Goal: Transaction & Acquisition: Purchase product/service

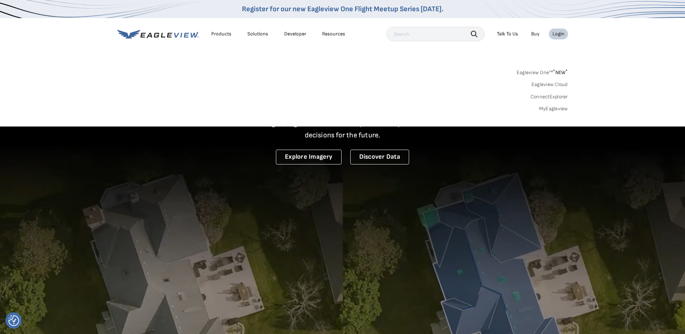
click at [557, 35] on div "Login" at bounding box center [559, 34] width 12 height 7
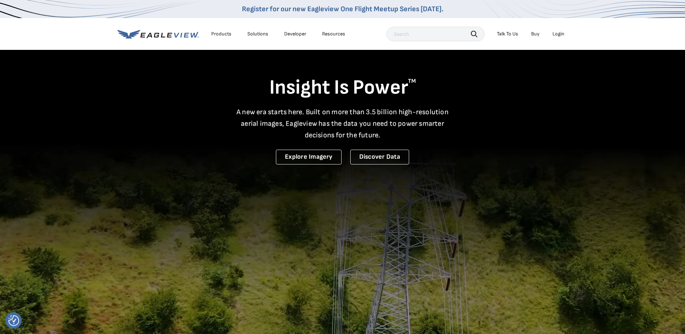
click at [558, 33] on div "Login" at bounding box center [559, 34] width 12 height 7
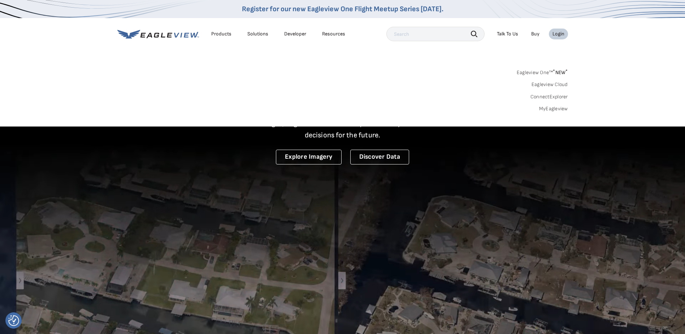
click at [555, 33] on div "Login" at bounding box center [559, 34] width 12 height 7
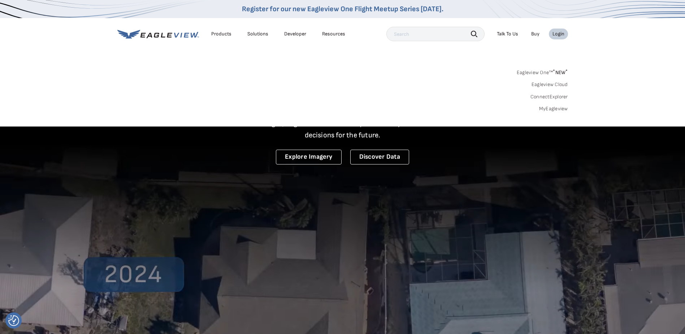
click at [555, 33] on div "Login" at bounding box center [559, 34] width 12 height 7
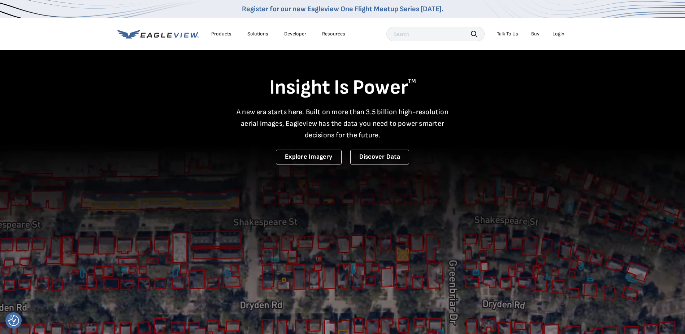
drag, startPoint x: 157, startPoint y: 237, endPoint x: 111, endPoint y: 114, distance: 131.5
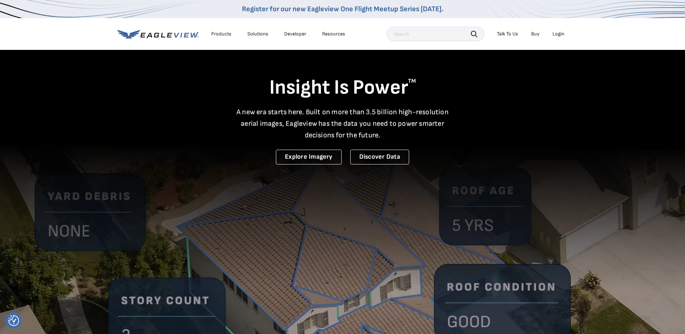
click at [157, 237] on video at bounding box center [342, 237] width 685 height 474
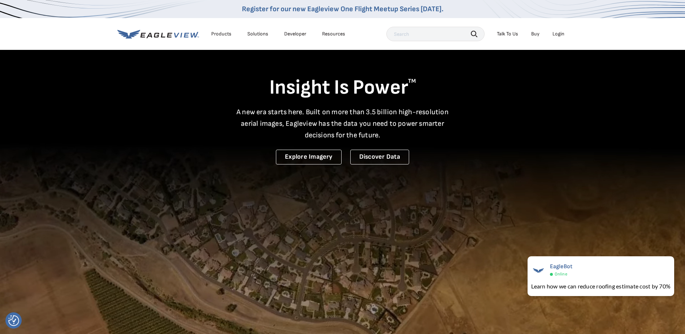
drag, startPoint x: 31, startPoint y: 0, endPoint x: 423, endPoint y: 36, distance: 393.7
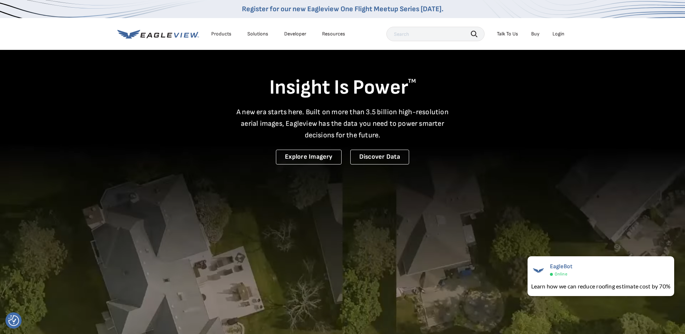
click at [423, 36] on input "text" at bounding box center [436, 34] width 98 height 14
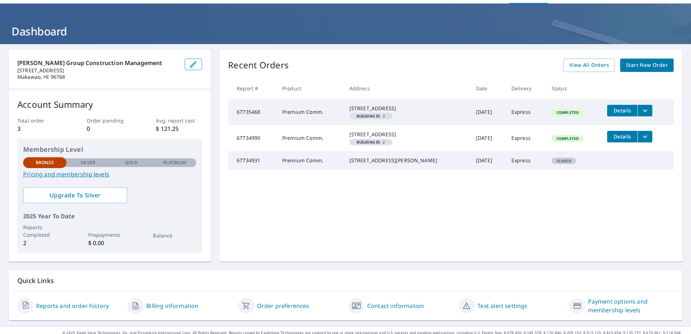
scroll to position [33, 0]
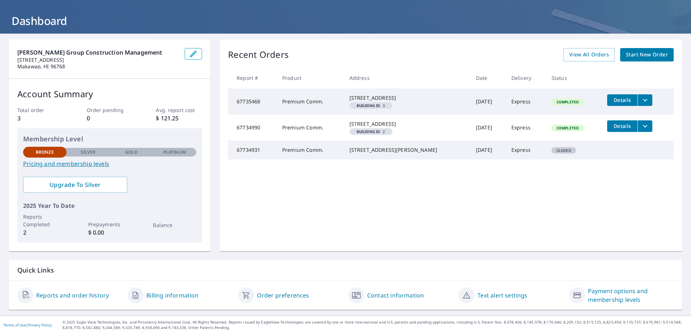
click at [74, 293] on link "Reports and order history" at bounding box center [72, 295] width 73 height 9
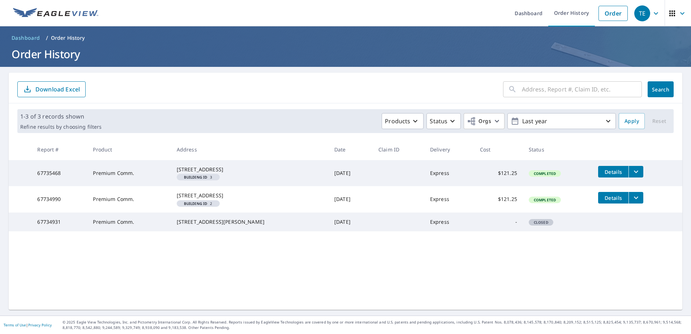
drag, startPoint x: 176, startPoint y: 234, endPoint x: 240, endPoint y: 247, distance: 65.2
click at [240, 231] on td "1088 Bishop St Honolulu, HI 96813" at bounding box center [250, 221] width 158 height 19
copy div "1088 Bishop St Honolulu, HI 96813"
click at [605, 11] on link "Order" at bounding box center [612, 13] width 29 height 15
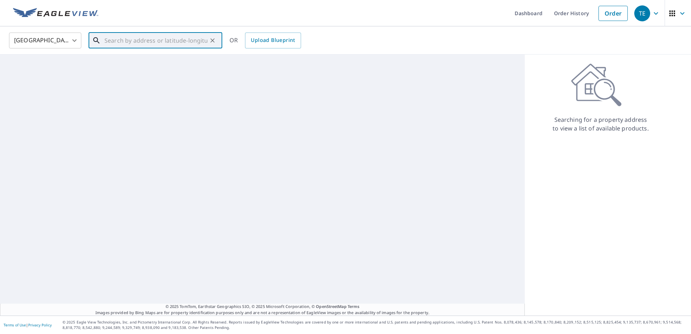
click at [109, 37] on input "text" at bounding box center [155, 40] width 103 height 20
paste input "1088 Bishop St Honolulu, HI 96813"
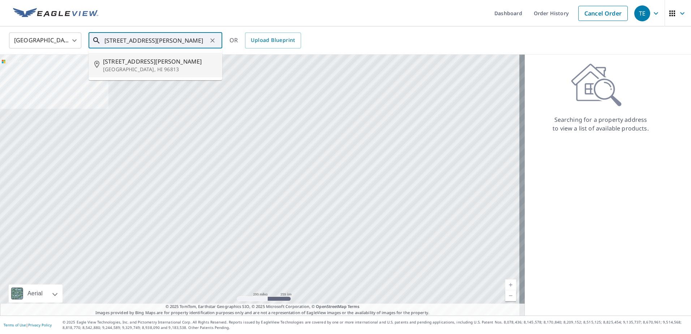
click at [147, 60] on span "1088 Bishop St" at bounding box center [159, 61] width 113 height 9
type input "1088 Bishop St Honolulu, HI 96813"
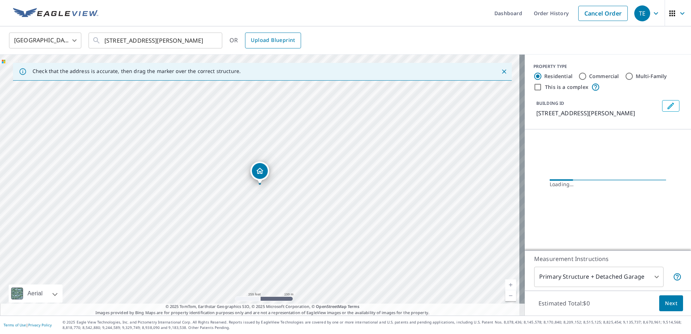
click at [281, 35] on link "Upload Blueprint" at bounding box center [273, 41] width 56 height 16
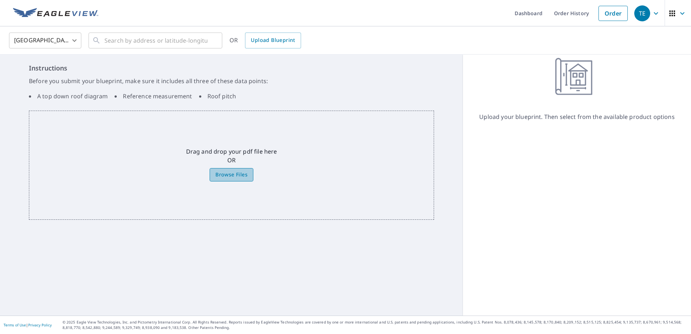
click at [233, 176] on span "Browse Files" at bounding box center [231, 174] width 32 height 9
click at [0, 0] on input "Browse Files" at bounding box center [0, 0] width 0 height 0
